Goal: Task Accomplishment & Management: Manage account settings

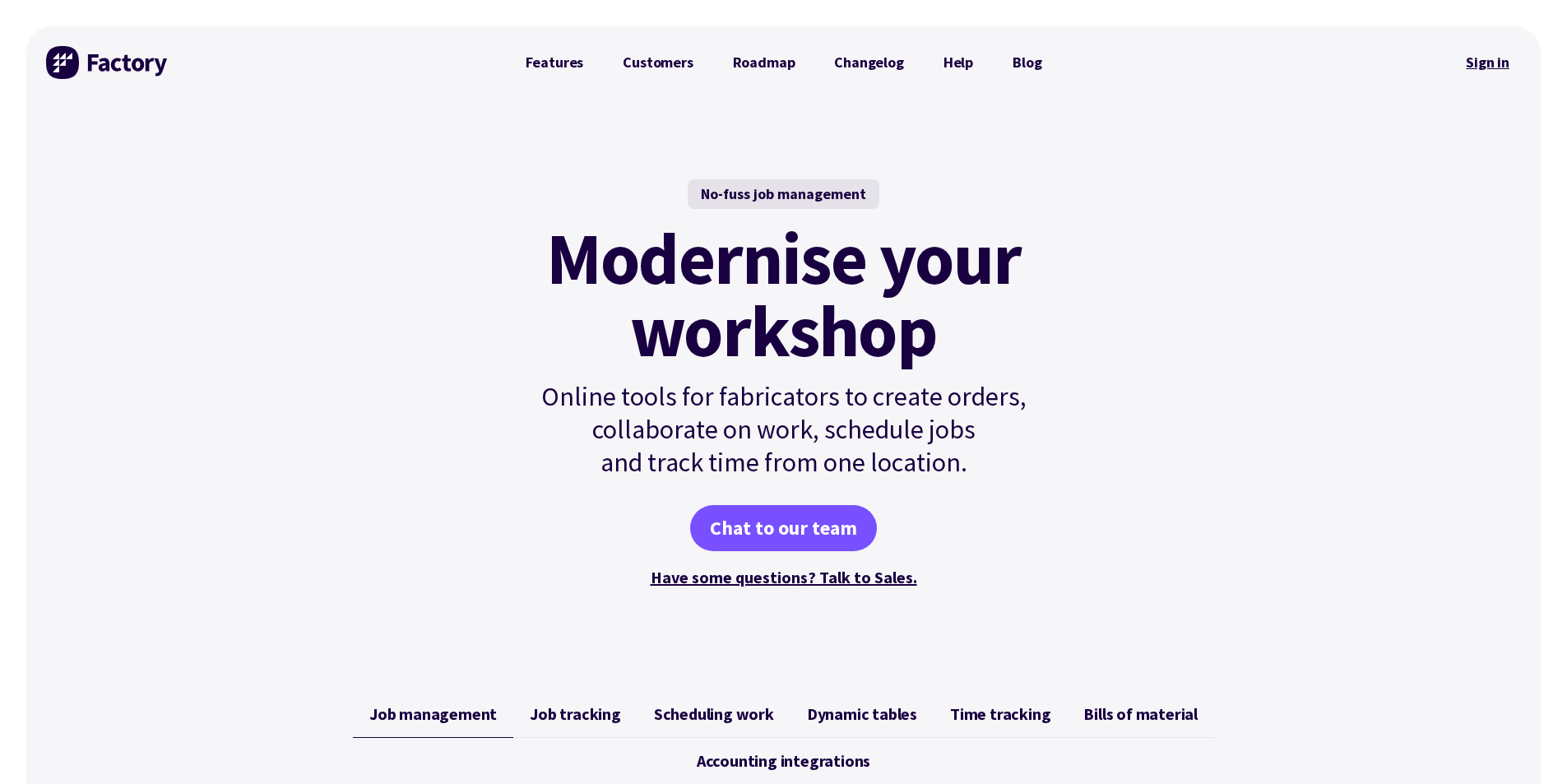
click at [1517, 60] on link "Sign in" at bounding box center [1487, 62] width 66 height 38
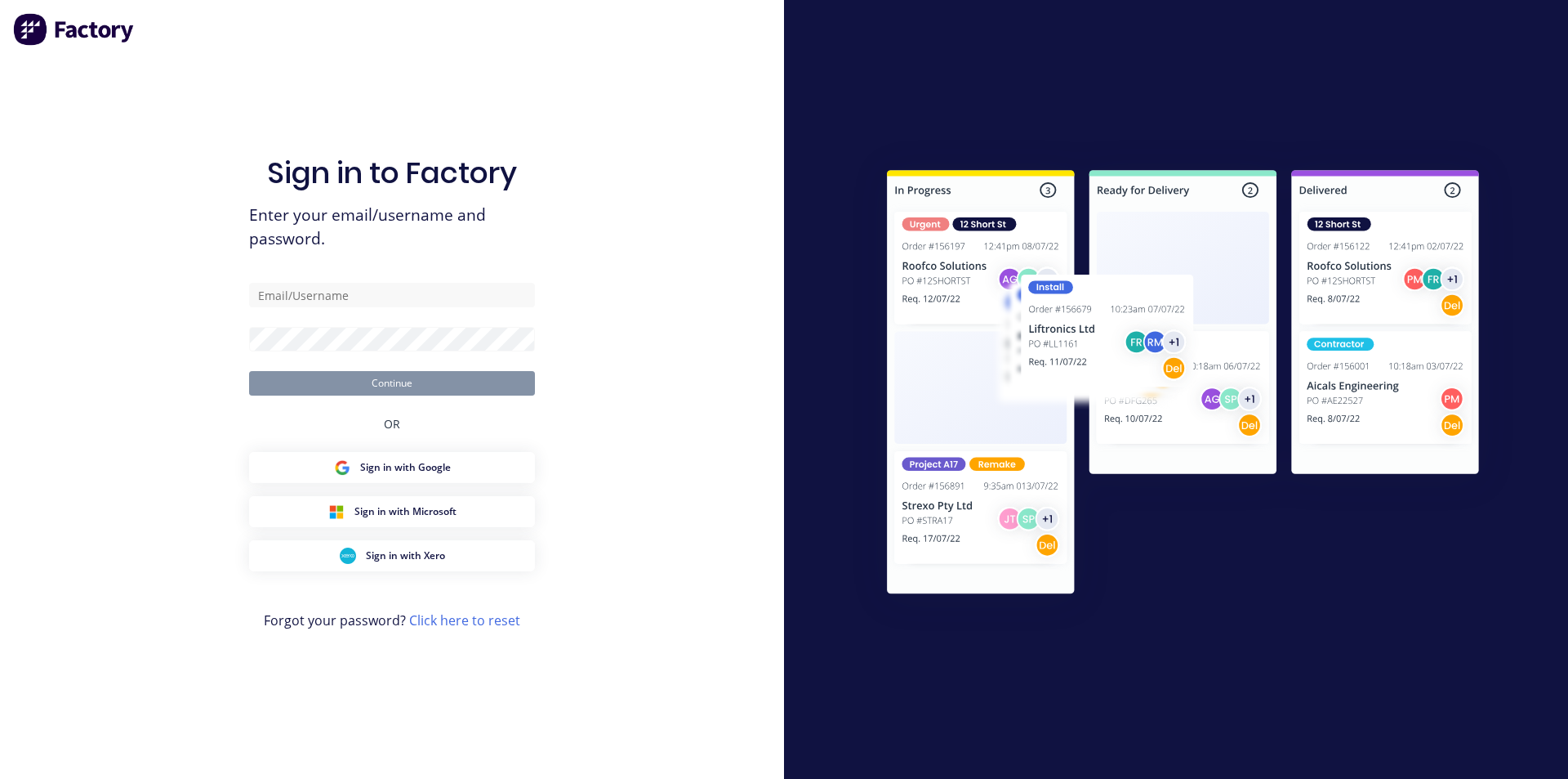
type input "T"
type input "tracy@tmeng.com.au"
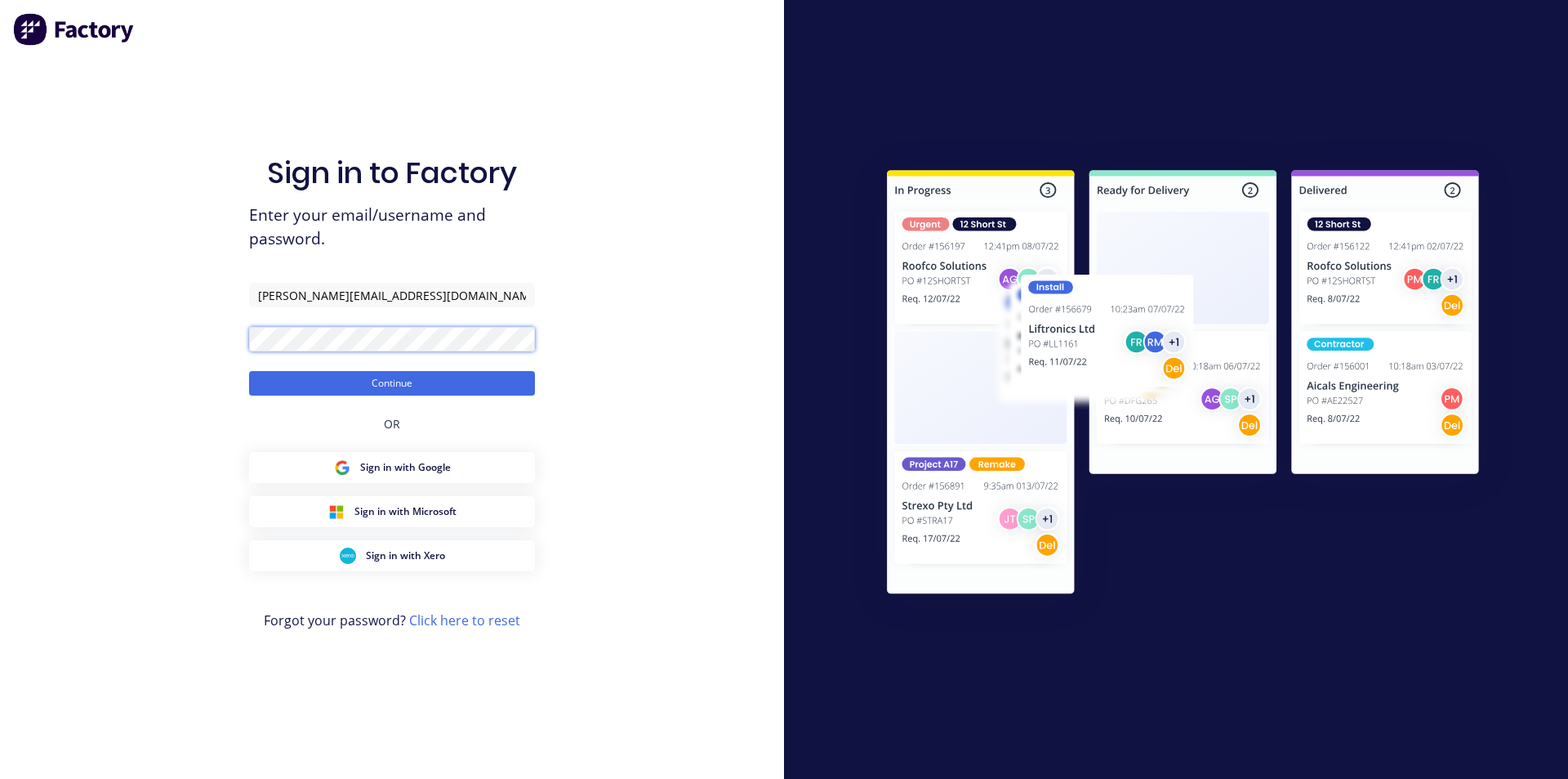
click at [249, 371] on button "Continue" at bounding box center [391, 383] width 286 height 25
